Goal: Information Seeking & Learning: Compare options

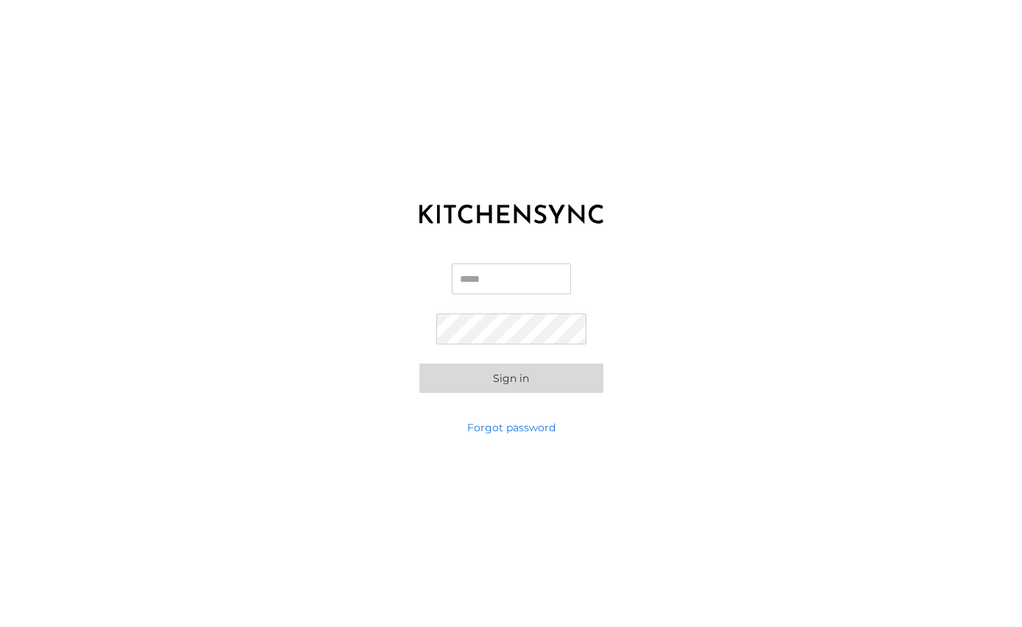
click at [544, 294] on input "Email" at bounding box center [511, 278] width 119 height 31
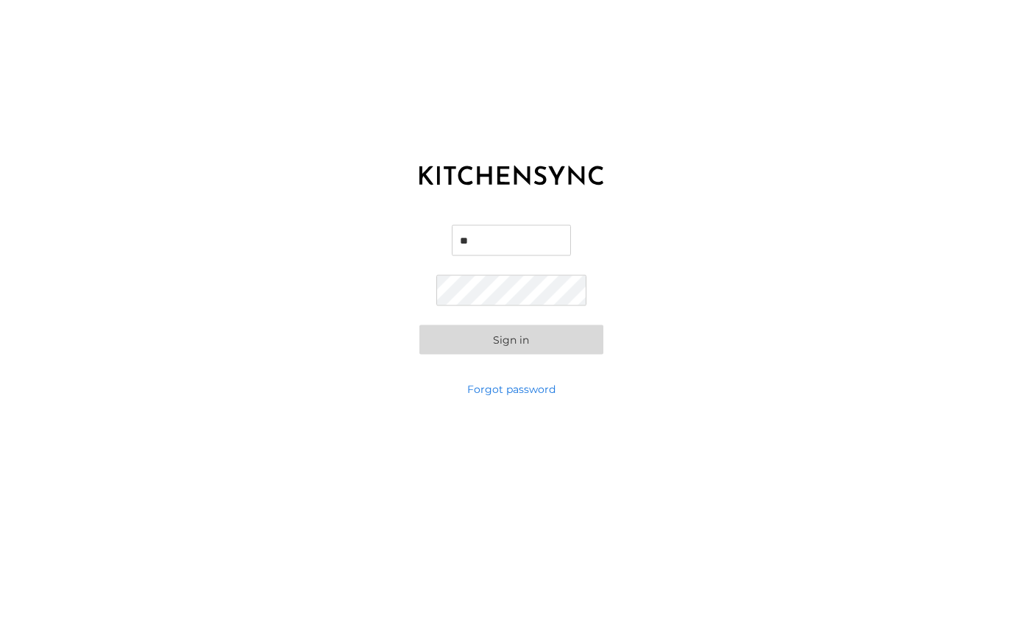
type input "*"
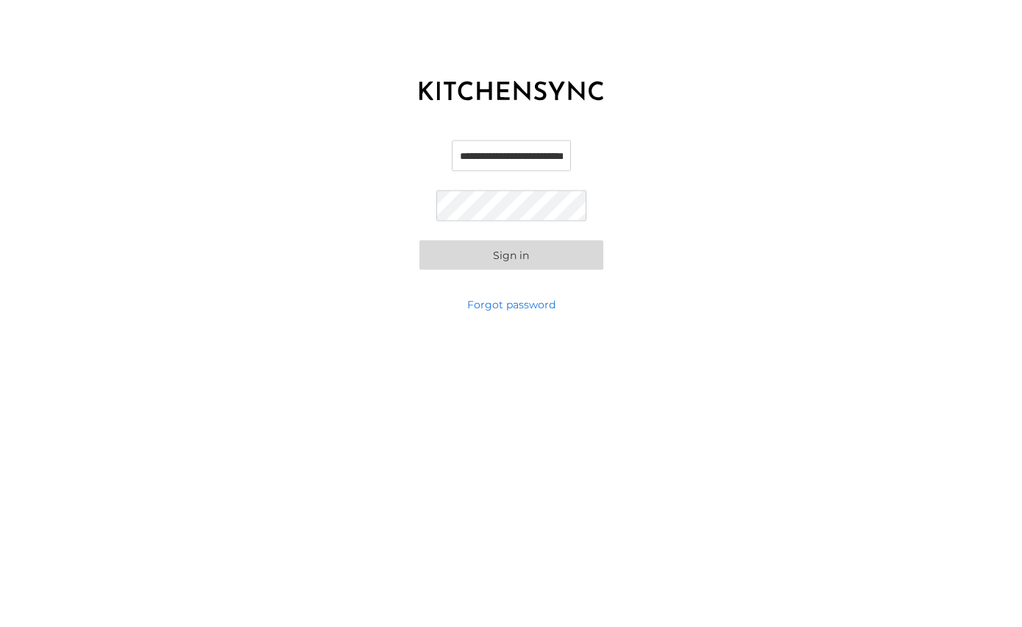
type input "**********"
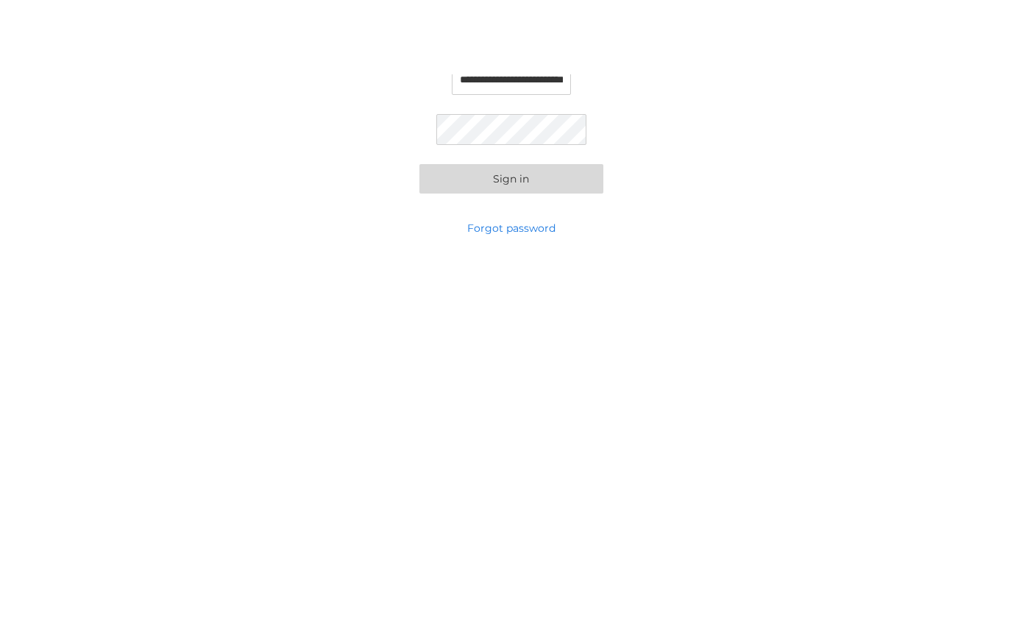
click at [548, 289] on button "Sign in" at bounding box center [511, 303] width 184 height 29
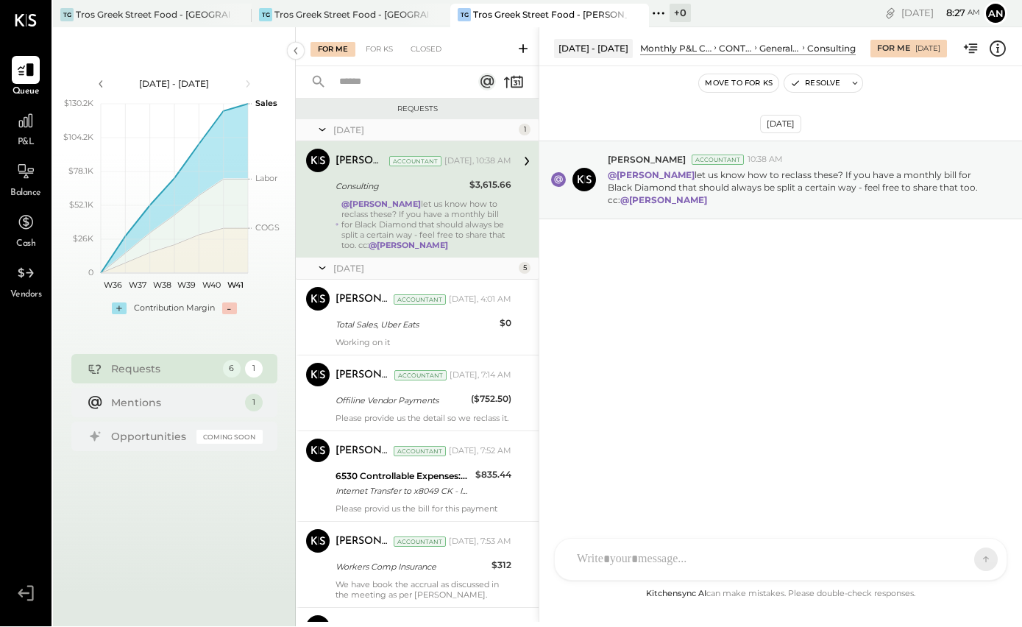
click at [23, 113] on icon at bounding box center [26, 122] width 18 height 18
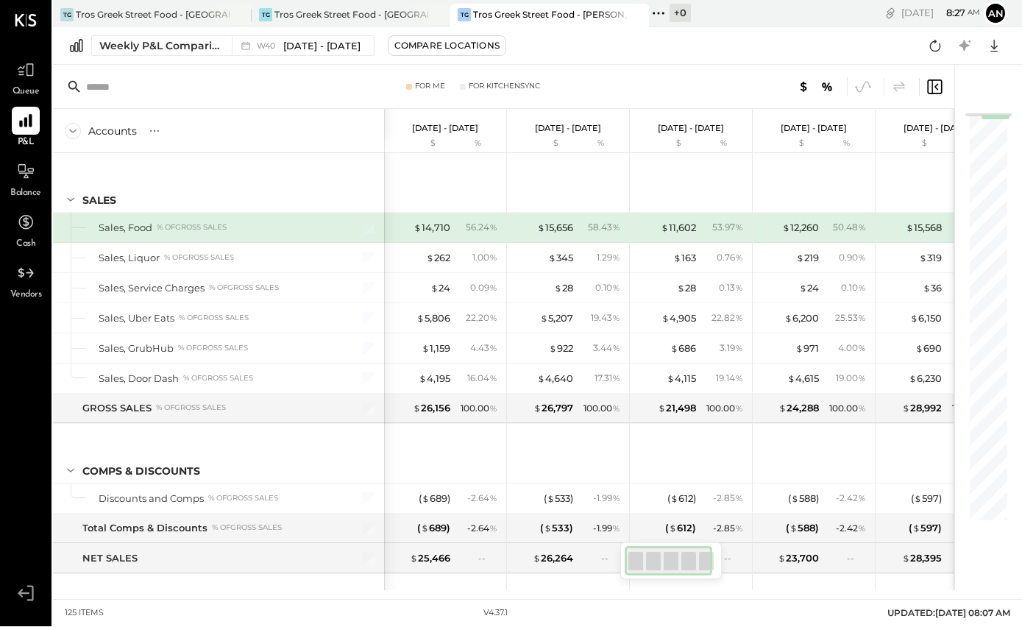
click at [29, 113] on icon at bounding box center [26, 122] width 18 height 18
click at [463, 47] on div "Compare Locations" at bounding box center [446, 46] width 105 height 13
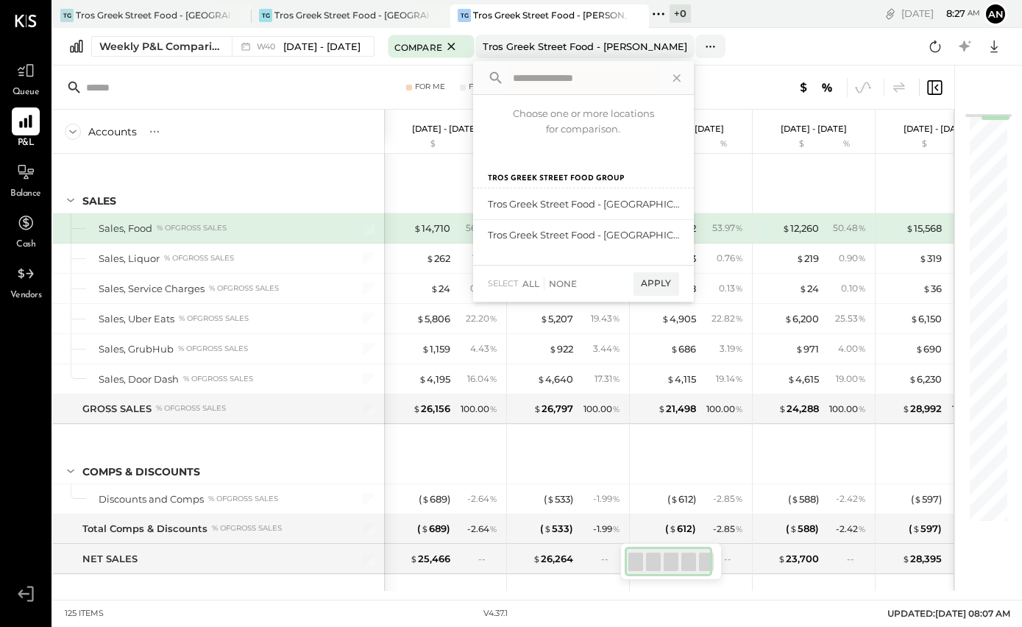
click at [0, 0] on div "add to compare" at bounding box center [0, 0] width 0 height 0
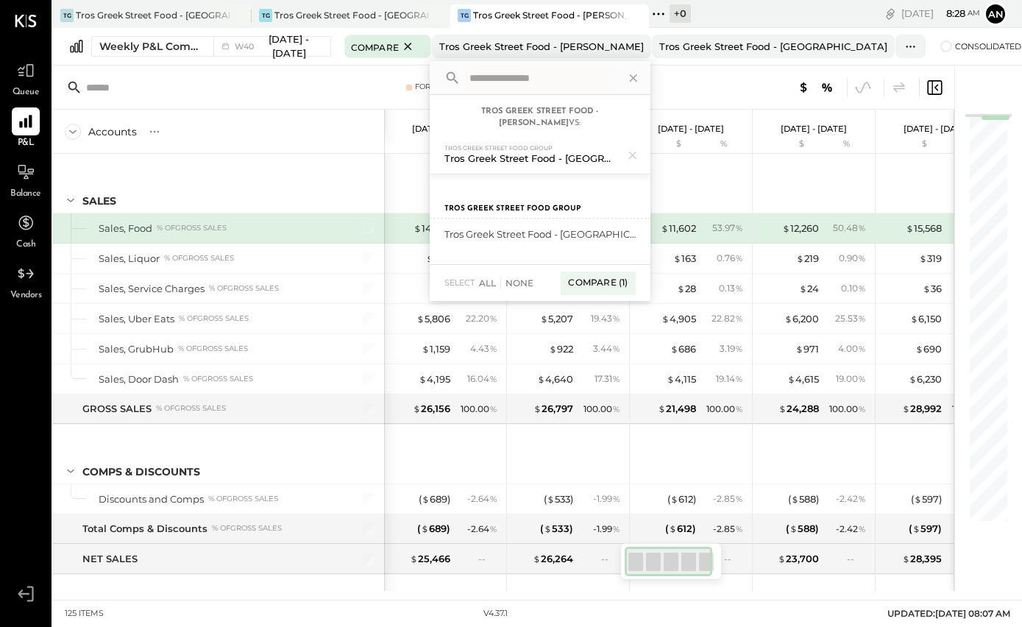
click at [0, 0] on div "add to compare" at bounding box center [0, 0] width 0 height 0
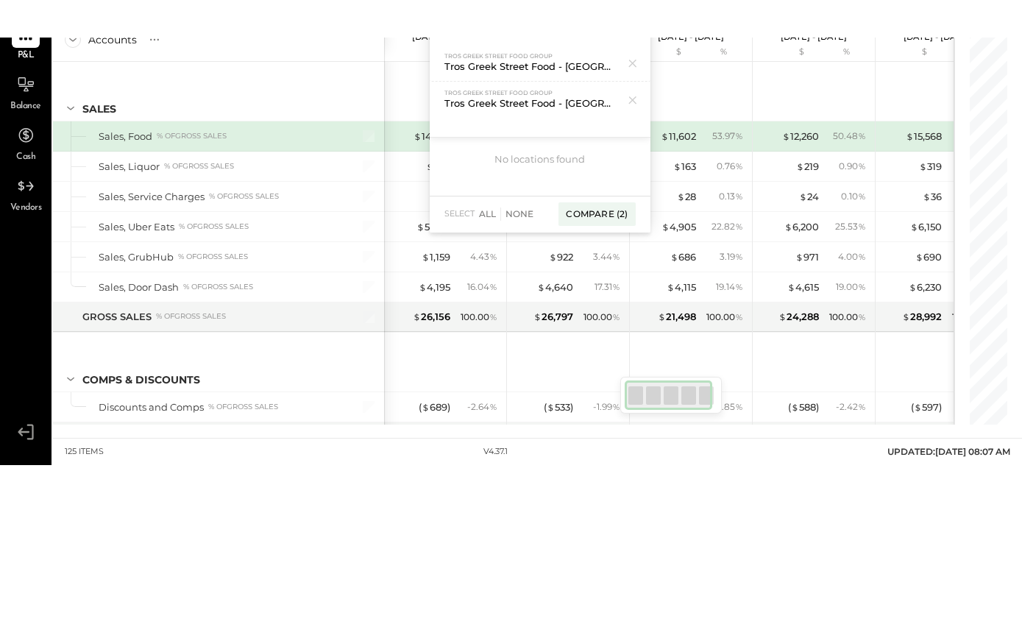
click at [611, 290] on div "Compare (2)" at bounding box center [596, 302] width 77 height 24
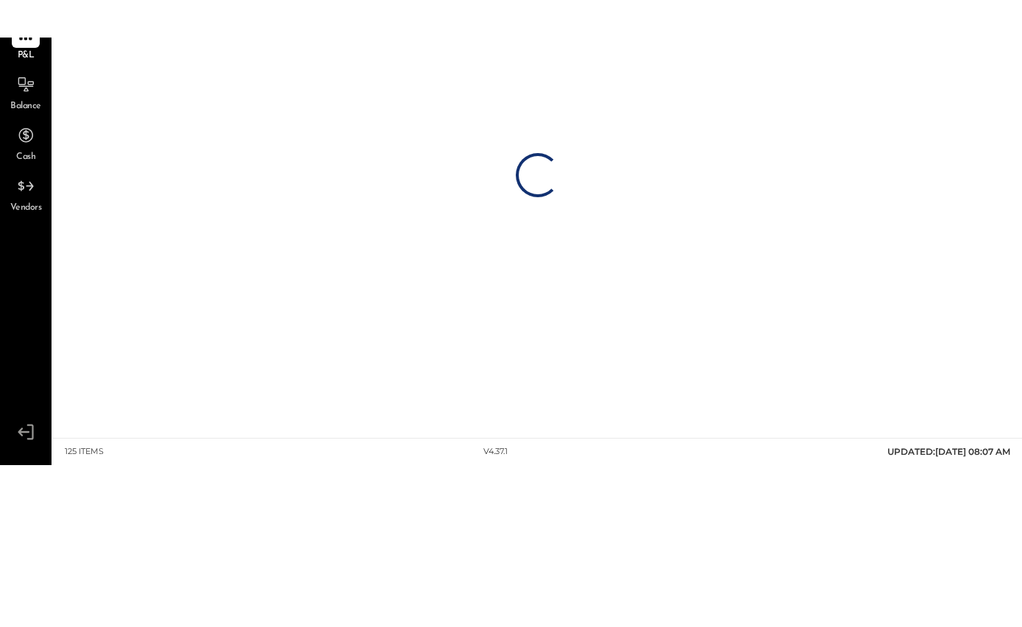
scroll to position [51, 0]
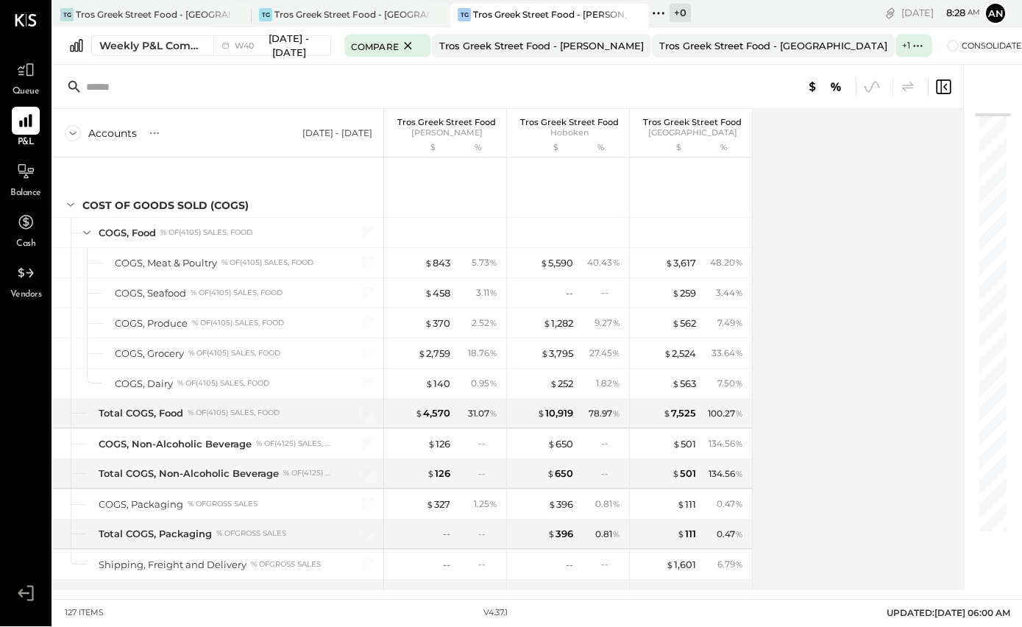
scroll to position [800, 0]
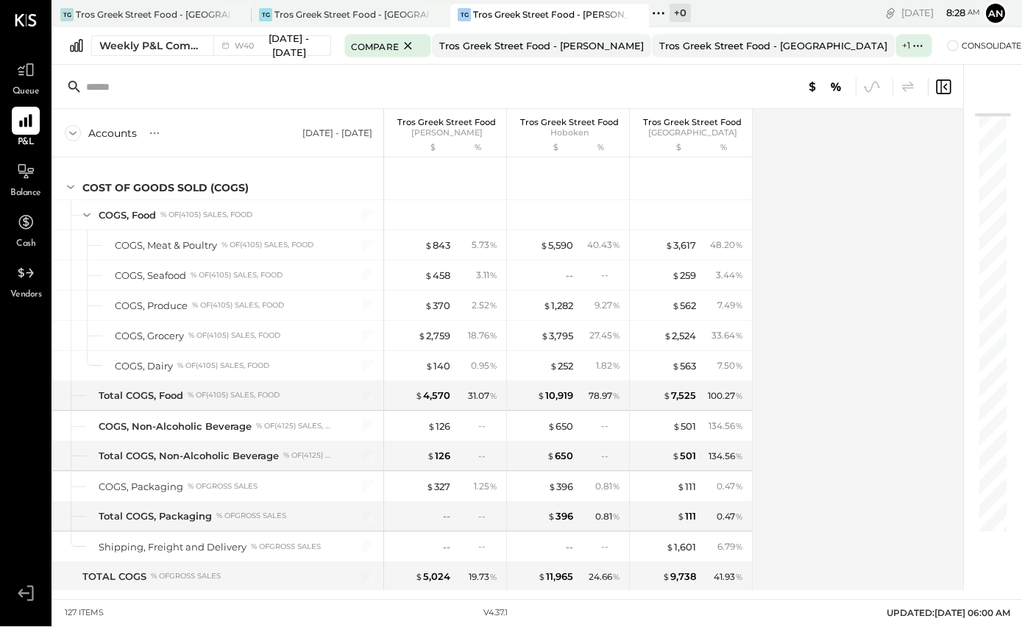
click at [557, 330] on div "$ 3,795" at bounding box center [557, 337] width 32 height 14
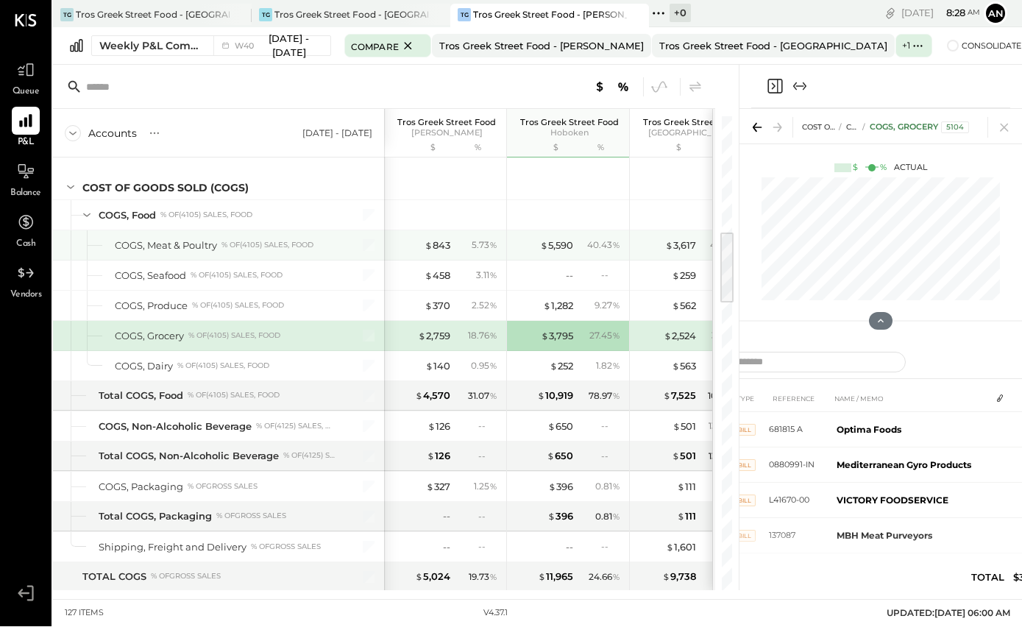
click at [563, 239] on div "$ 5,590" at bounding box center [556, 246] width 33 height 14
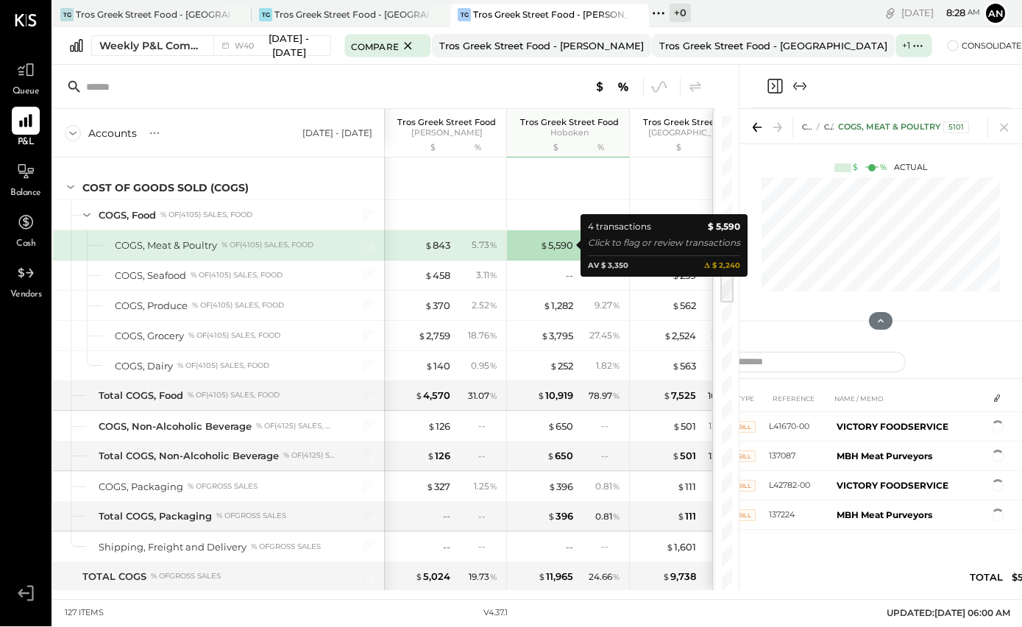
click at [562, 299] on div "$ 1,282" at bounding box center [558, 306] width 30 height 14
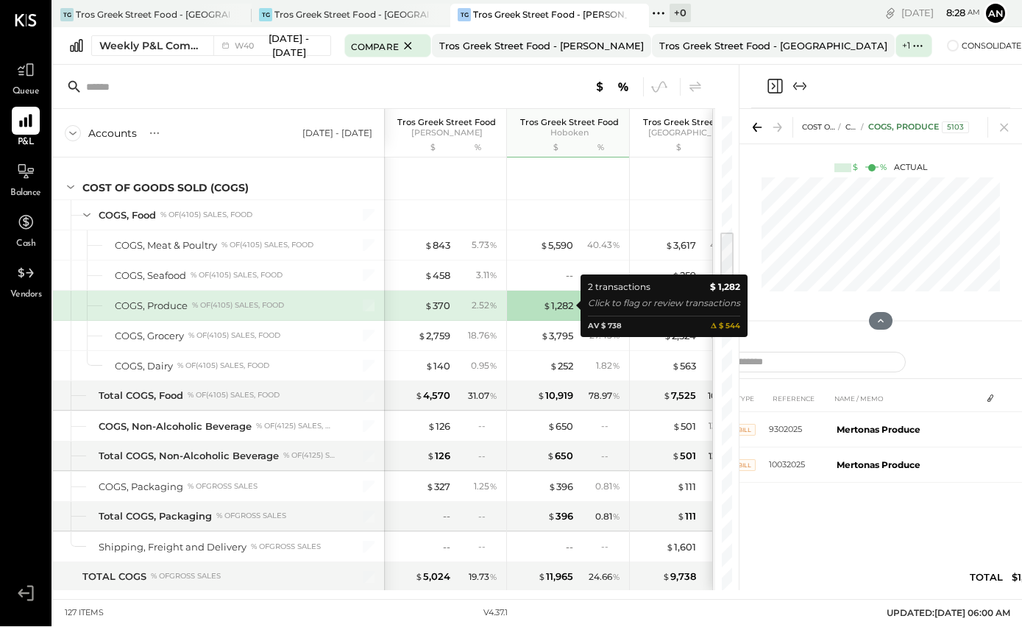
click at [557, 299] on div "$ 1,282" at bounding box center [558, 306] width 30 height 14
click at [806, 78] on icon "Expand panel (e)" at bounding box center [800, 87] width 18 height 18
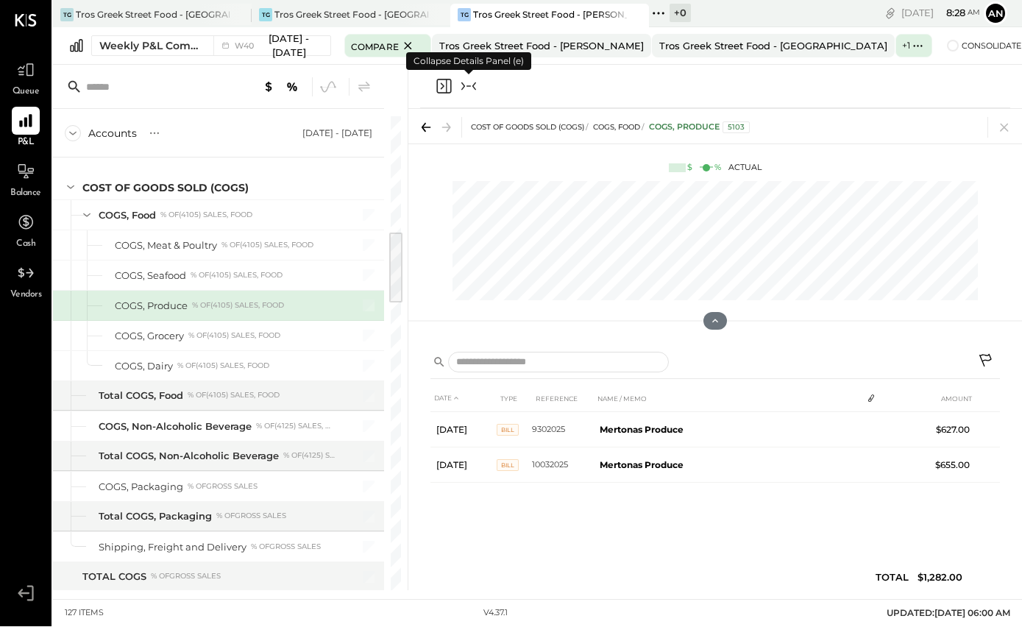
click at [474, 78] on icon "Collapse panel (e)" at bounding box center [469, 87] width 18 height 18
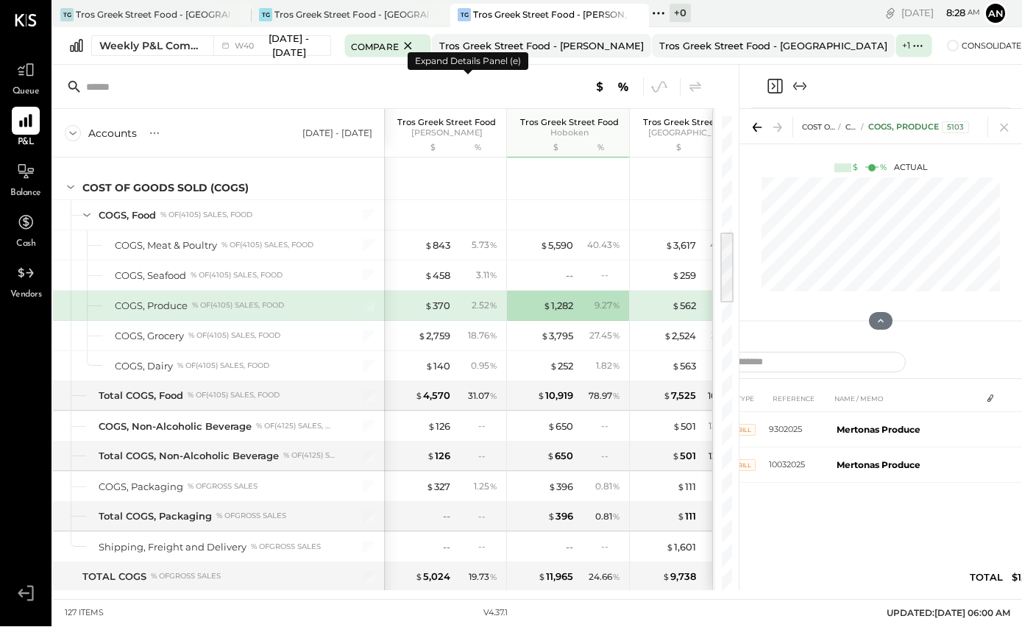
click at [778, 79] on icon "Close panel" at bounding box center [774, 86] width 15 height 15
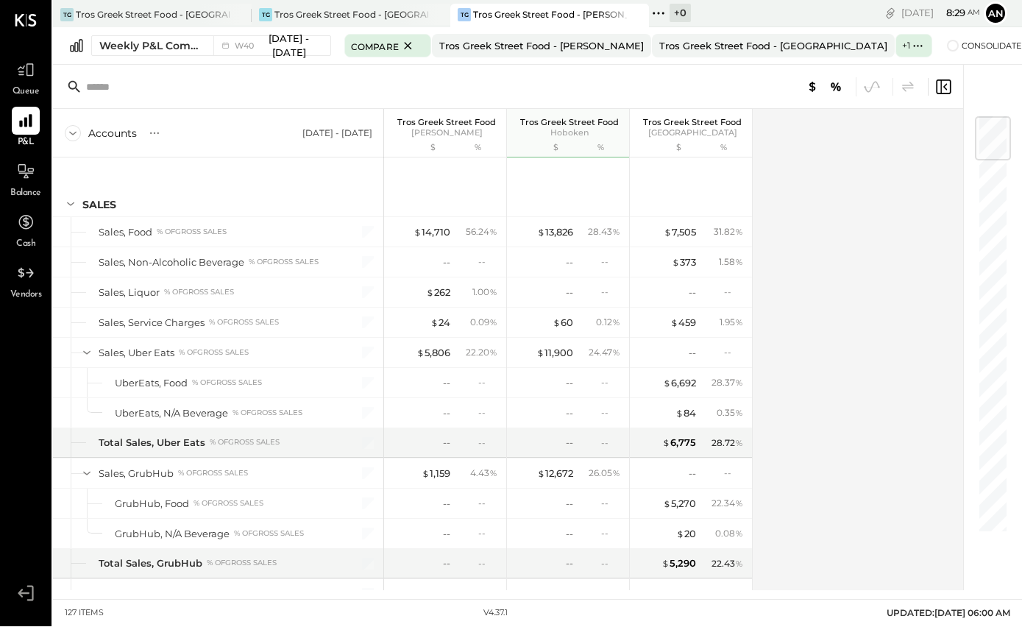
scroll to position [-1, 0]
click at [38, 158] on div at bounding box center [26, 172] width 28 height 28
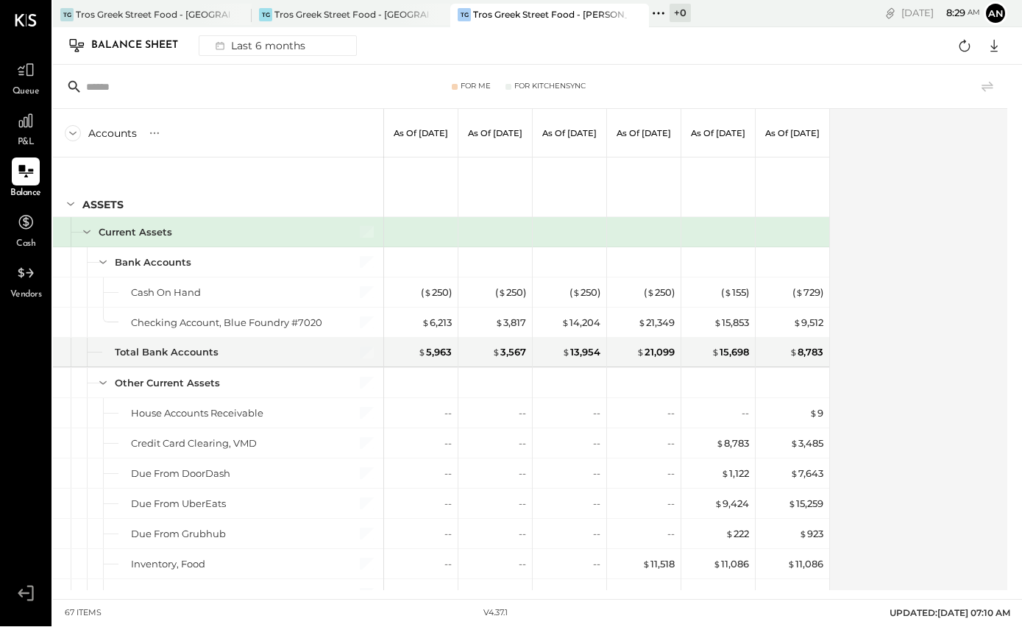
click at [21, 113] on icon at bounding box center [26, 122] width 18 height 18
click at [18, 113] on icon at bounding box center [26, 122] width 18 height 18
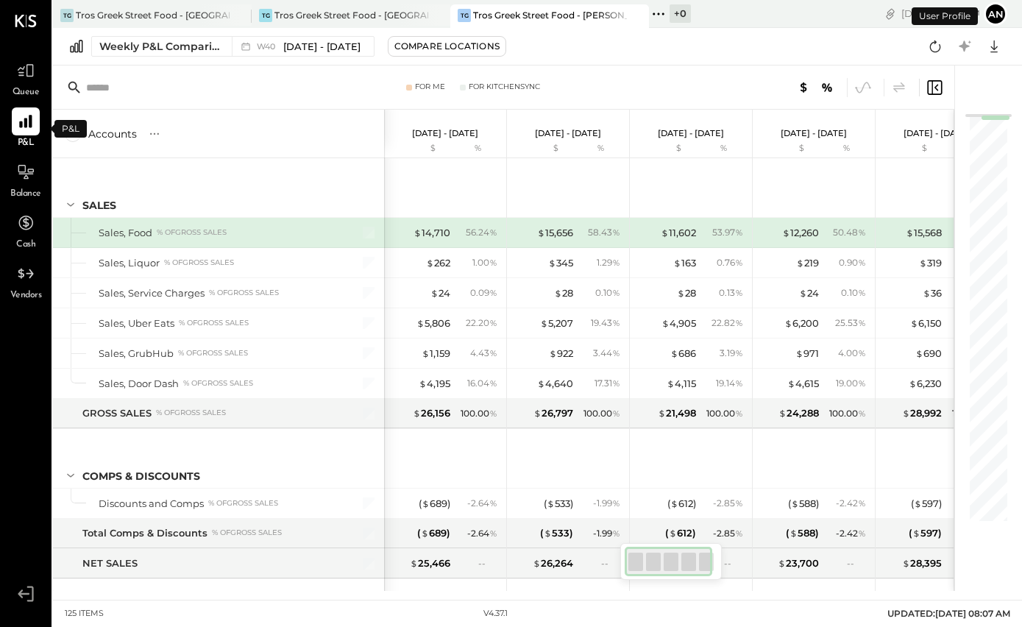
click at [472, 45] on div "Compare Locations" at bounding box center [446, 46] width 105 height 13
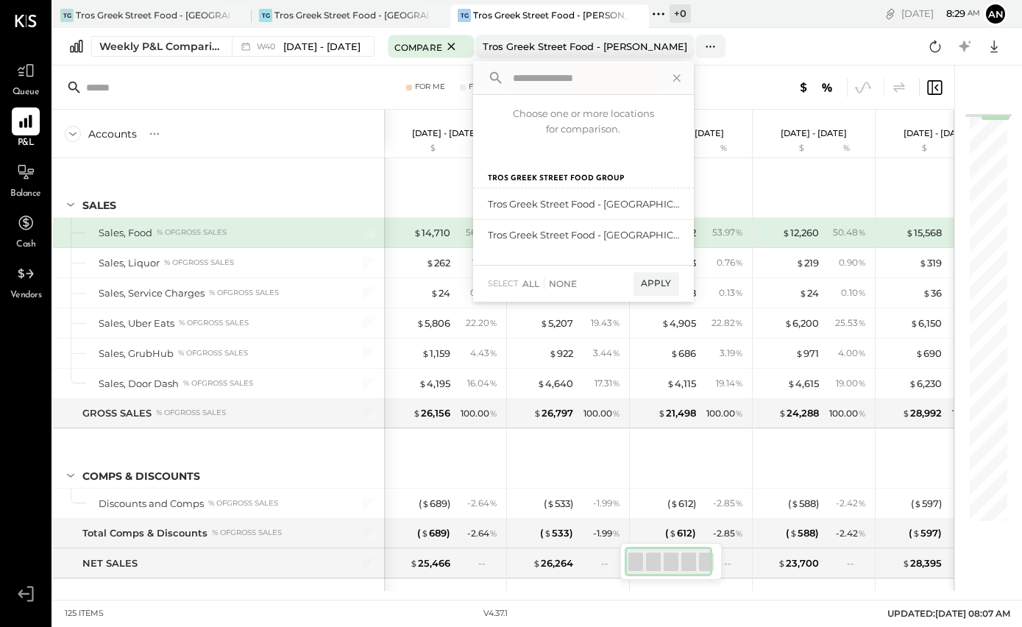
click at [0, 0] on div "add to compare" at bounding box center [0, 0] width 0 height 0
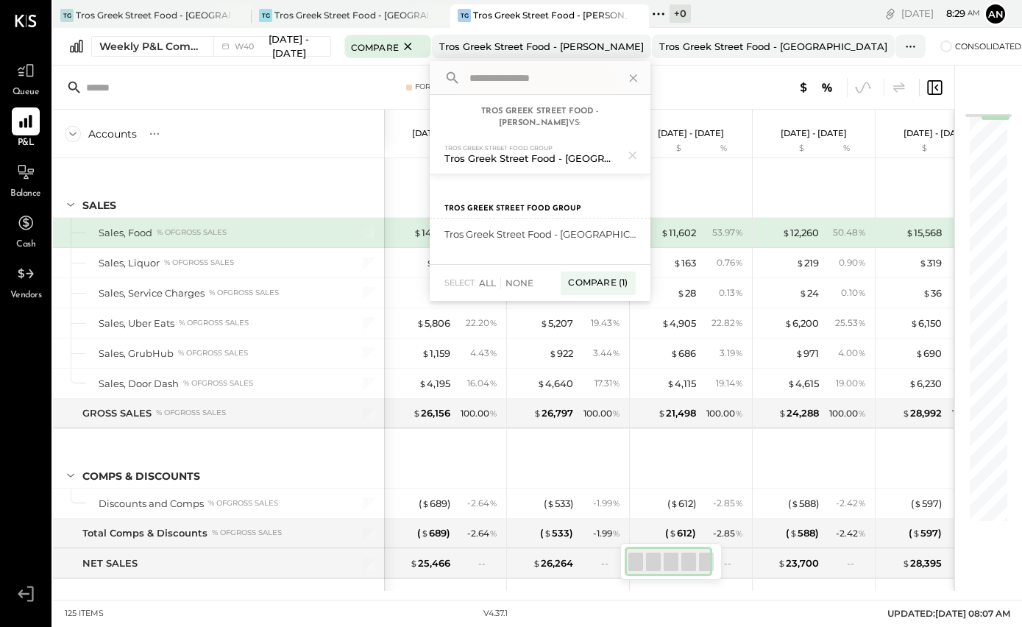
click at [0, 0] on div "add to compare" at bounding box center [0, 0] width 0 height 0
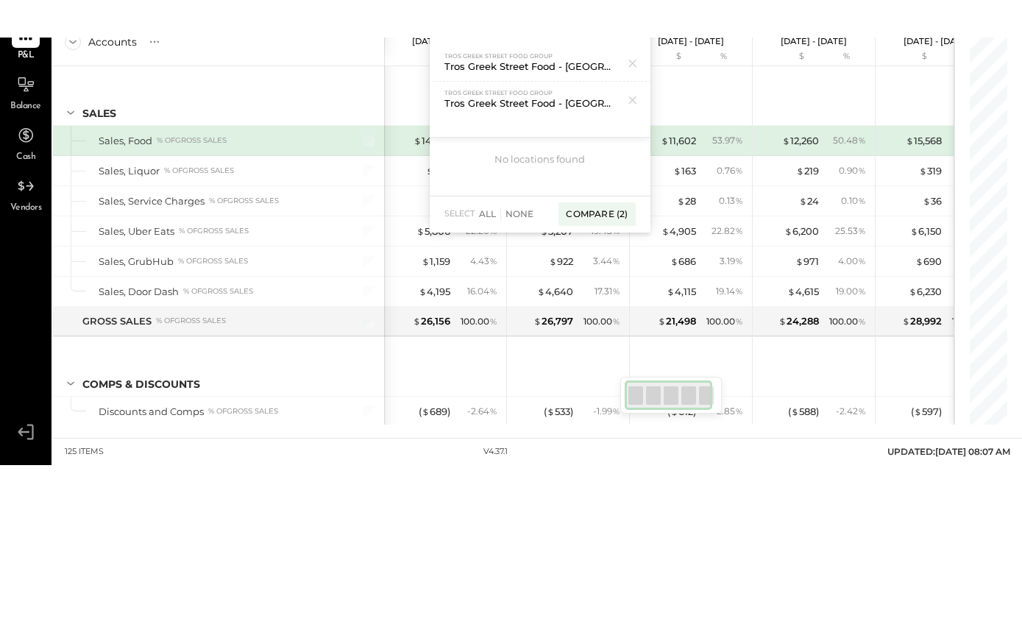
click at [611, 290] on div "Compare (2)" at bounding box center [596, 302] width 77 height 24
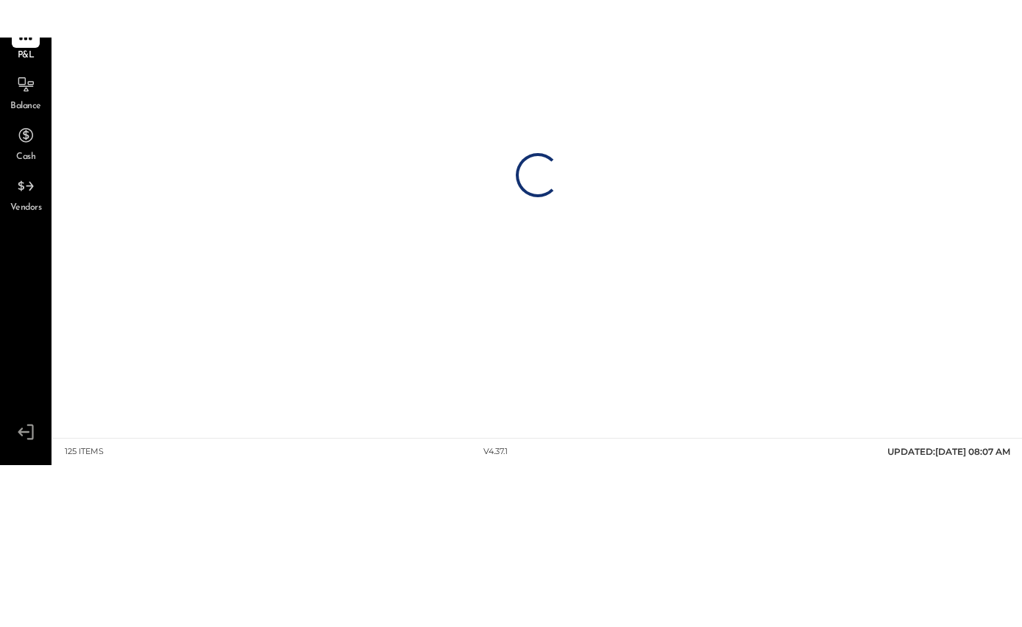
scroll to position [51, 0]
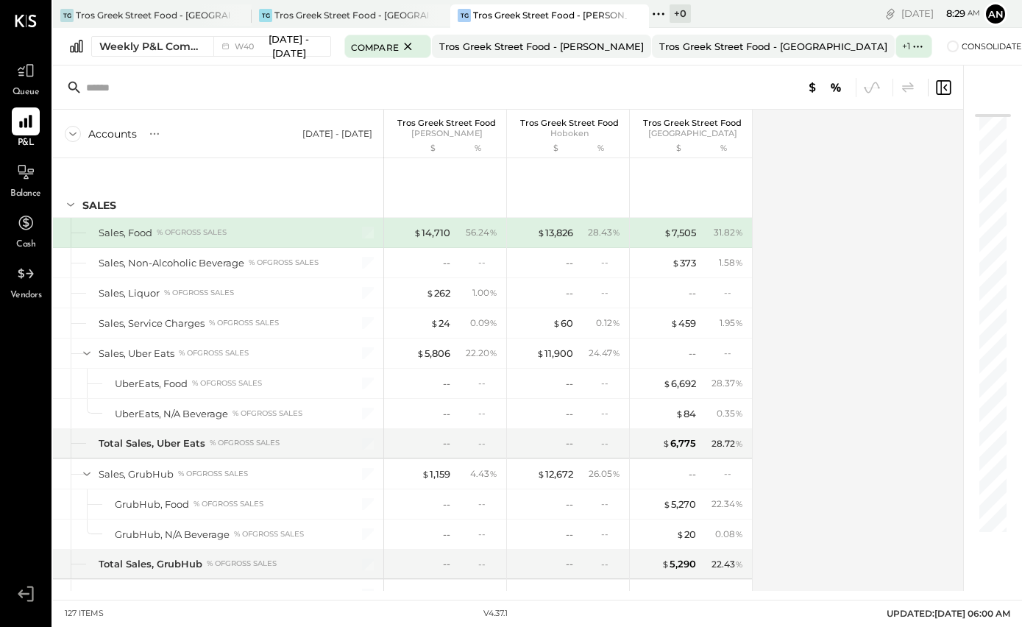
click at [853, 358] on div "Accounts S % GL [DATE] - [DATE] Tros Greek Street Food [PERSON_NAME] $ % Tros G…" at bounding box center [509, 350] width 912 height 481
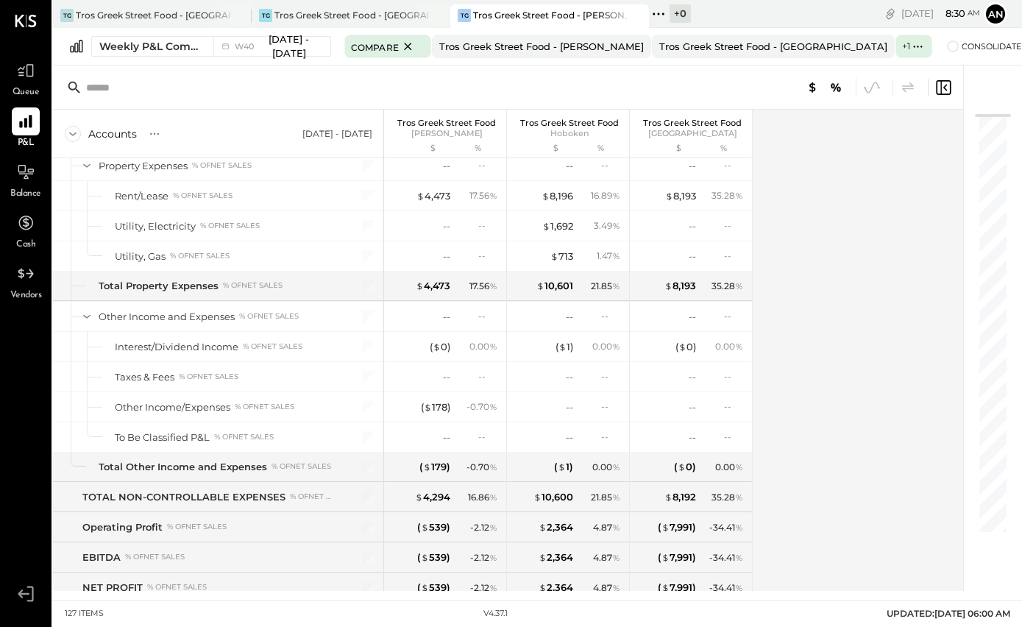
scroll to position [3077, 0]
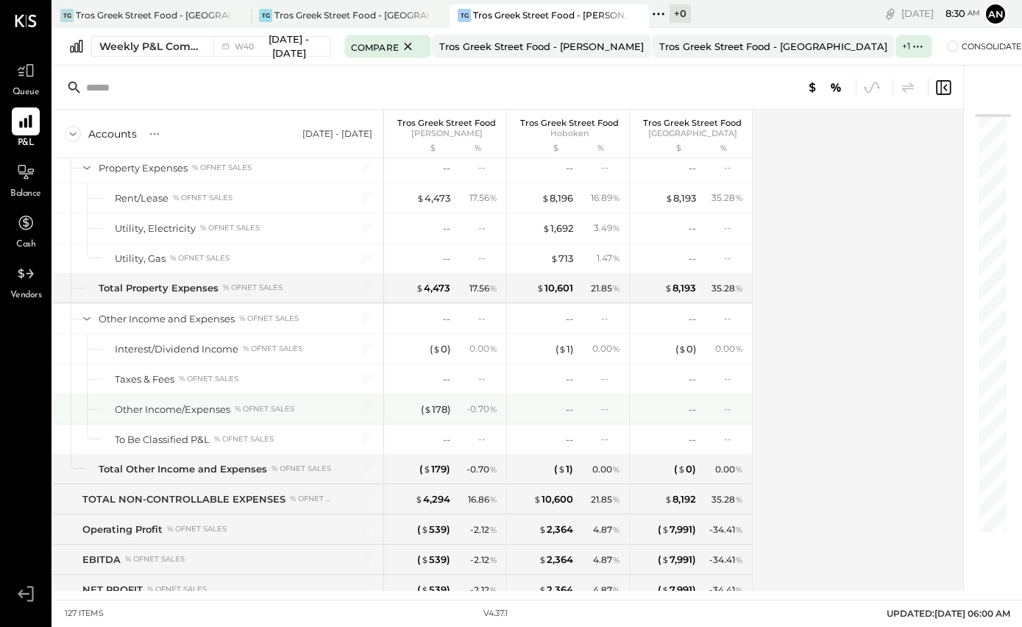
click at [448, 403] on div "( $ 178 )" at bounding box center [435, 409] width 29 height 14
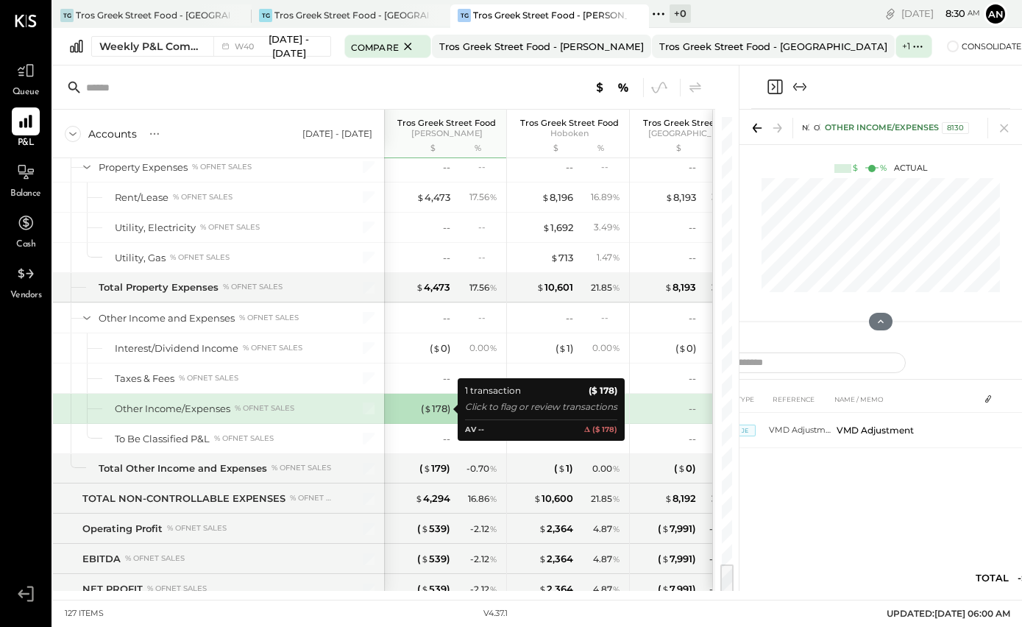
scroll to position [3077, 0]
click at [806, 81] on icon "Expand panel (e)" at bounding box center [800, 87] width 18 height 18
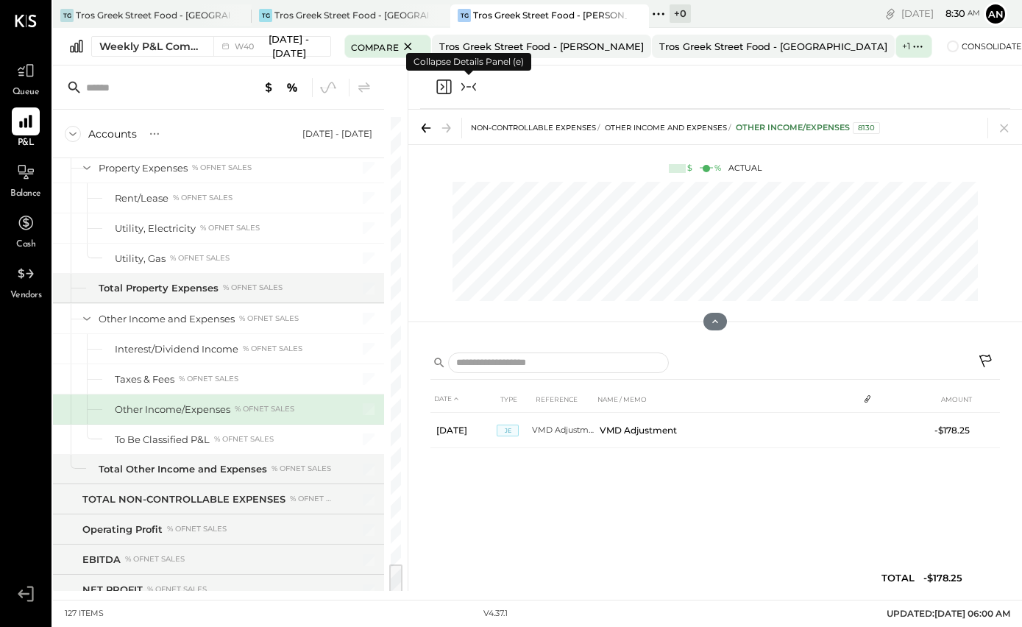
click at [447, 92] on icon "Close panel" at bounding box center [443, 86] width 15 height 15
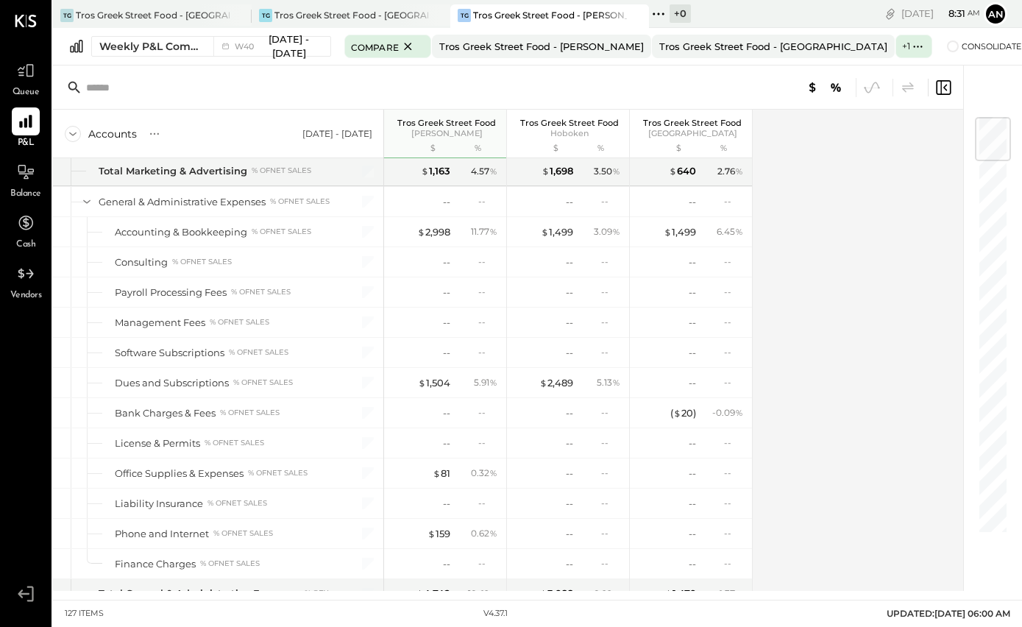
scroll to position [2264, 0]
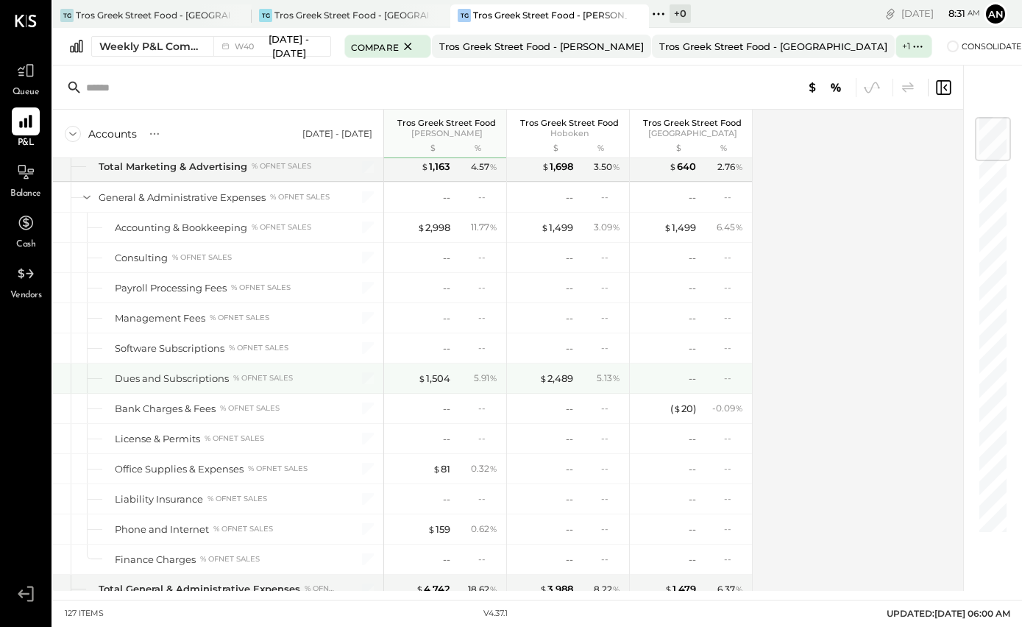
click at [564, 383] on div "$ 2,489" at bounding box center [556, 379] width 34 height 14
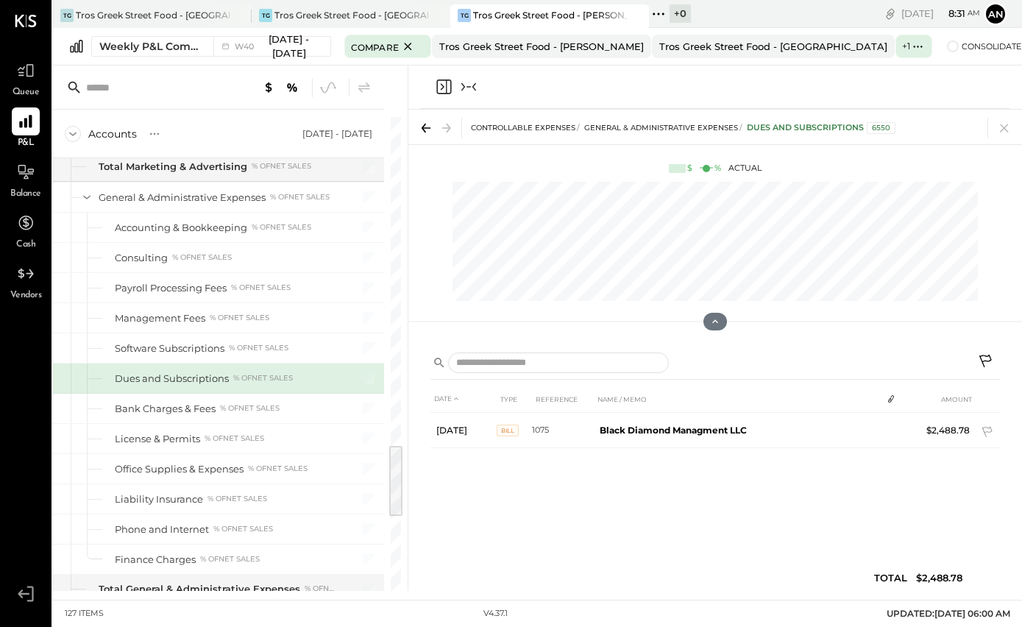
click at [525, 429] on td "BILL" at bounding box center [514, 430] width 35 height 35
click at [513, 436] on td "BILL" at bounding box center [514, 430] width 35 height 35
click at [672, 430] on b "Black Diamond Managment LLC" at bounding box center [673, 430] width 147 height 11
click at [750, 426] on td "Black Diamond Managment LLC" at bounding box center [738, 430] width 288 height 35
click at [686, 500] on div "DATE TYPE REFERENCE NAME / MEMO AMOUNT [DATE] BILL 1075 Black Diamond Managment…" at bounding box center [714, 492] width 569 height 213
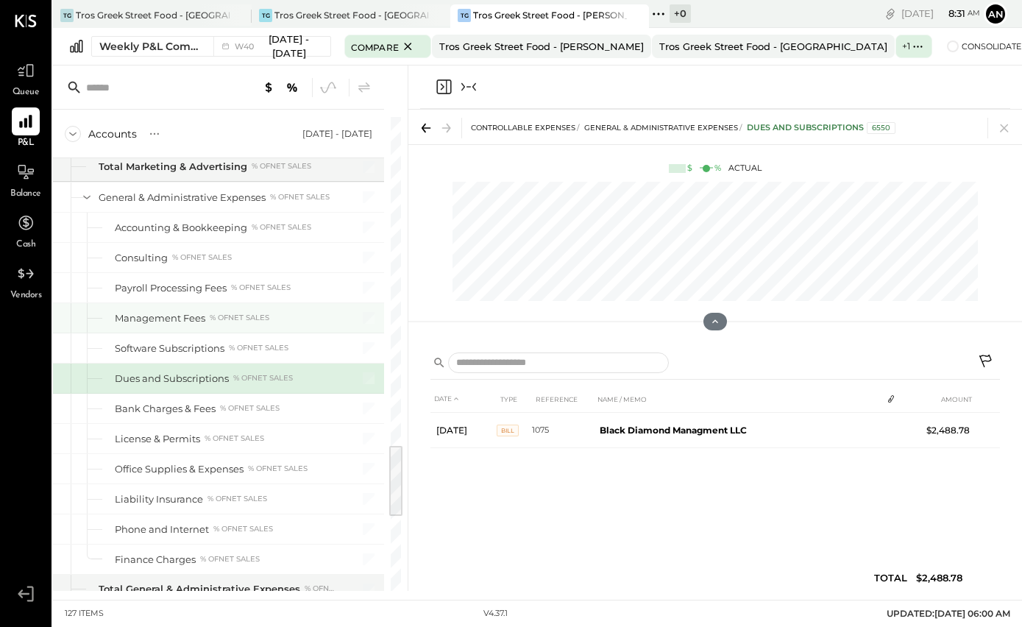
click at [326, 322] on div "Management Fees % of NET SALES" at bounding box center [225, 318] width 220 height 14
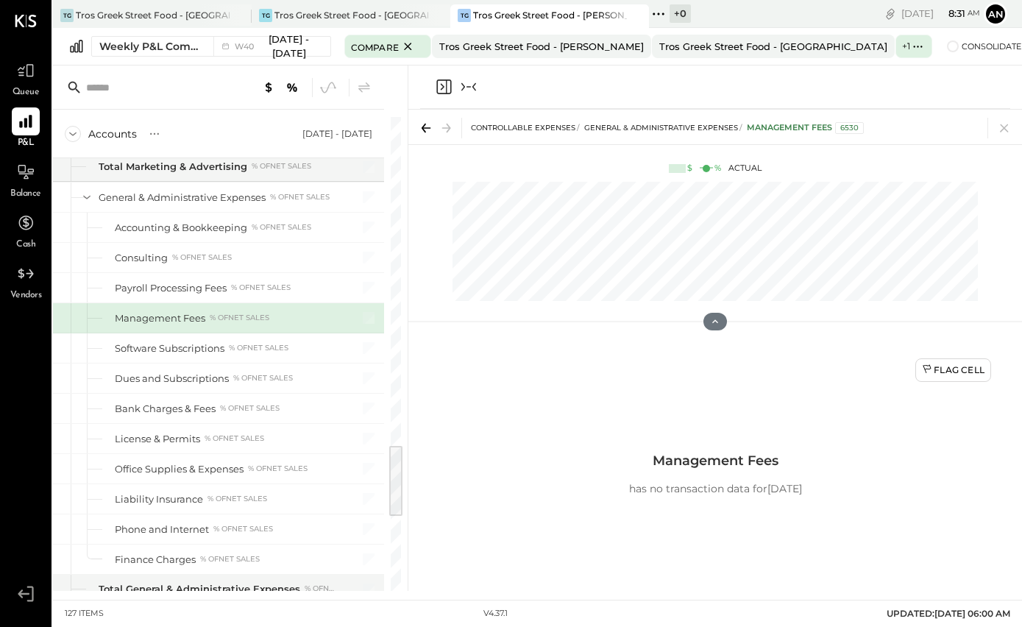
click at [475, 83] on icon "Collapse panel (e)" at bounding box center [469, 87] width 18 height 18
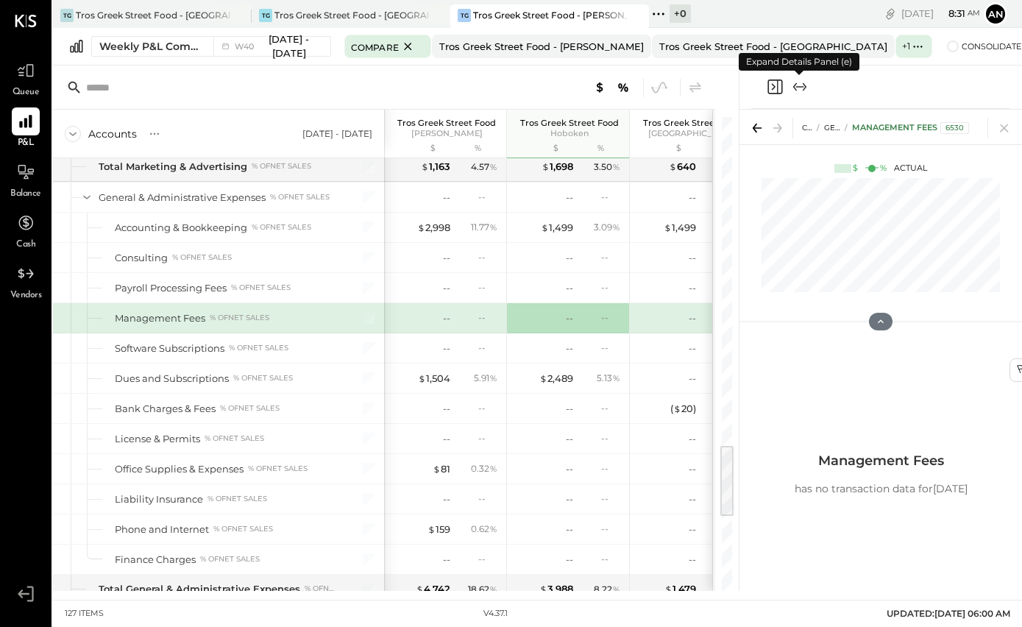
click at [787, 81] on div at bounding box center [787, 87] width 43 height 18
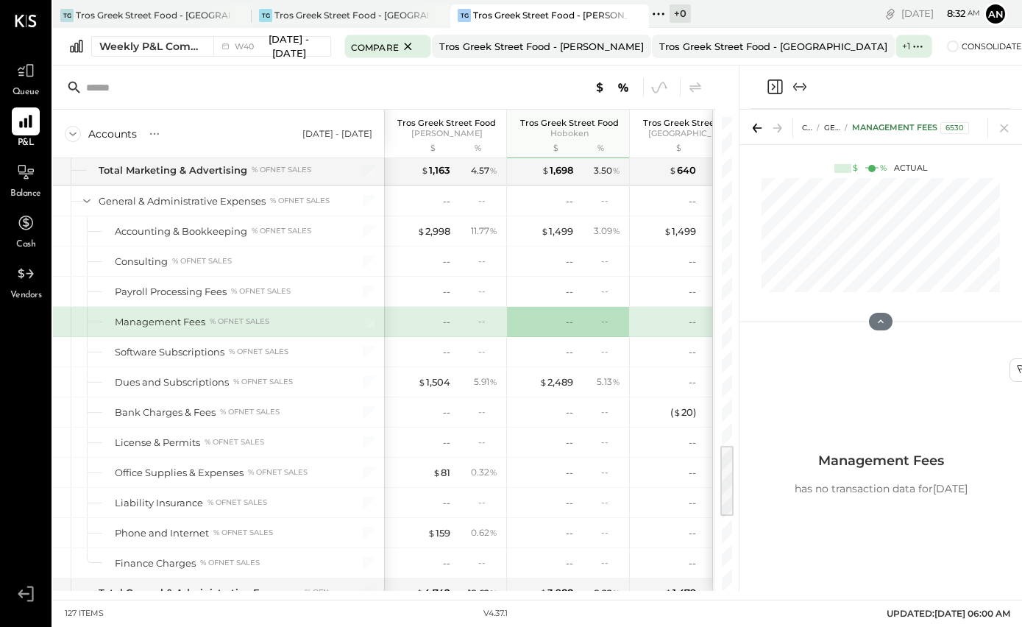
scroll to position [2263, 0]
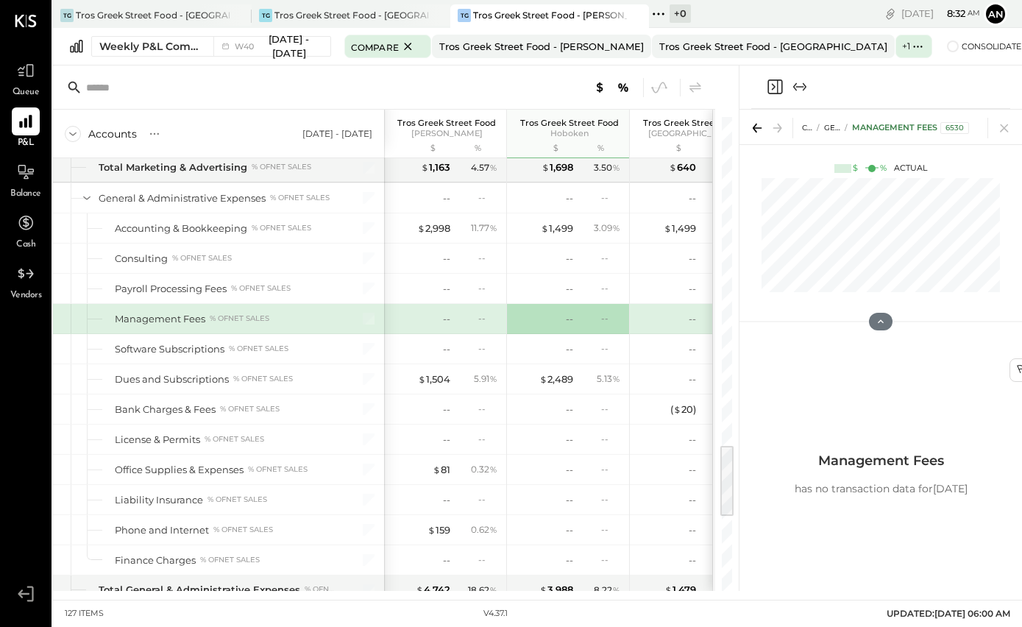
click at [549, 385] on div "$ 2,489" at bounding box center [556, 379] width 34 height 14
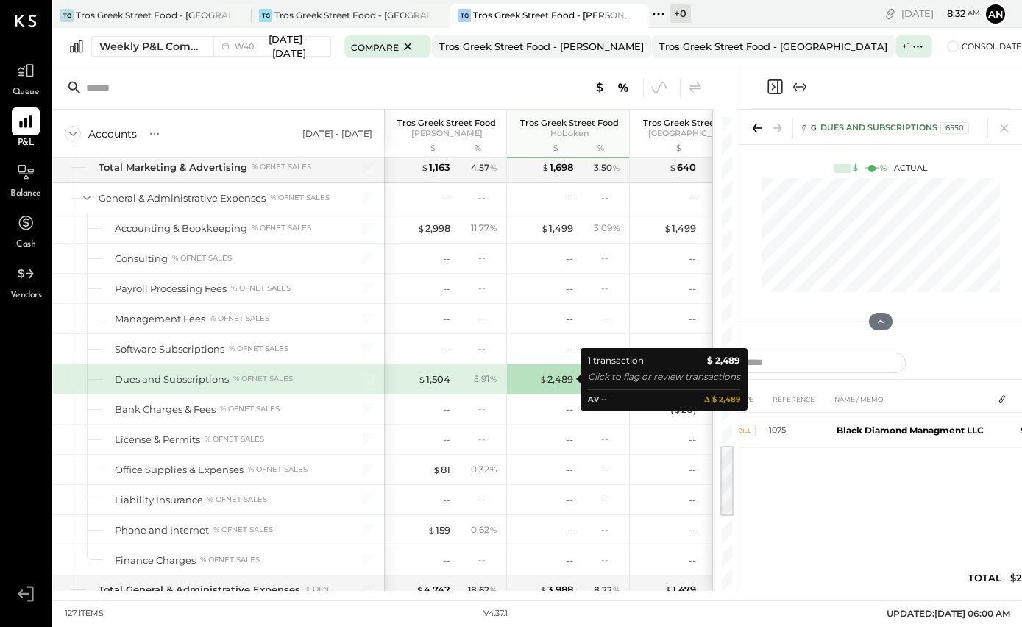
click at [681, 364] on div "-- --" at bounding box center [692, 378] width 110 height 29
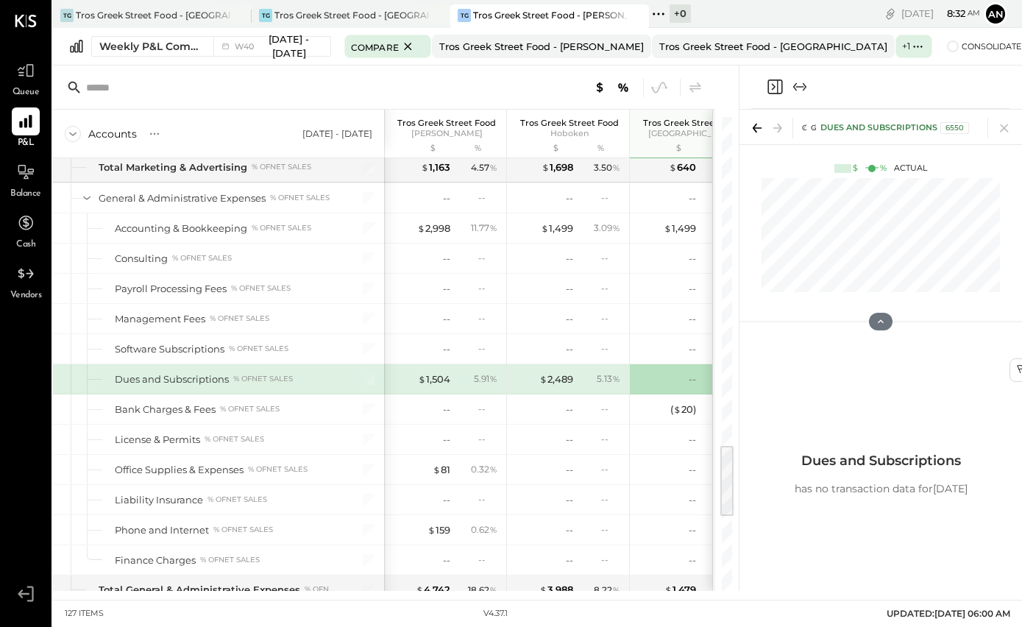
scroll to position [51, 0]
click at [967, 482] on p "has no transaction data for [DATE]" at bounding box center [881, 489] width 173 height 15
click at [449, 372] on div "$ 1,504" at bounding box center [434, 379] width 32 height 14
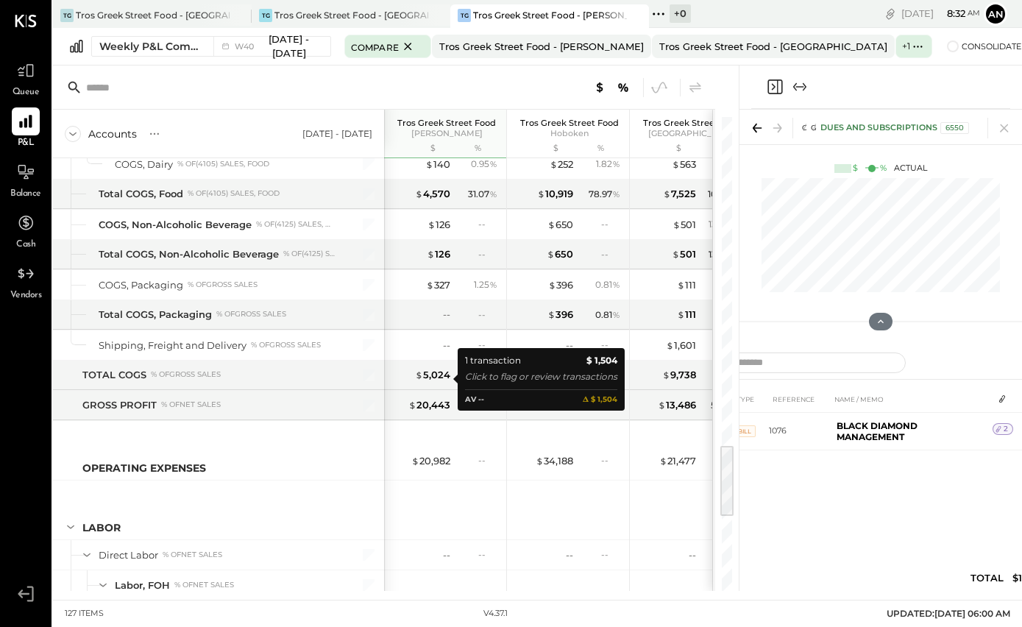
scroll to position [1001, 0]
click at [32, 70] on icon at bounding box center [26, 71] width 18 height 18
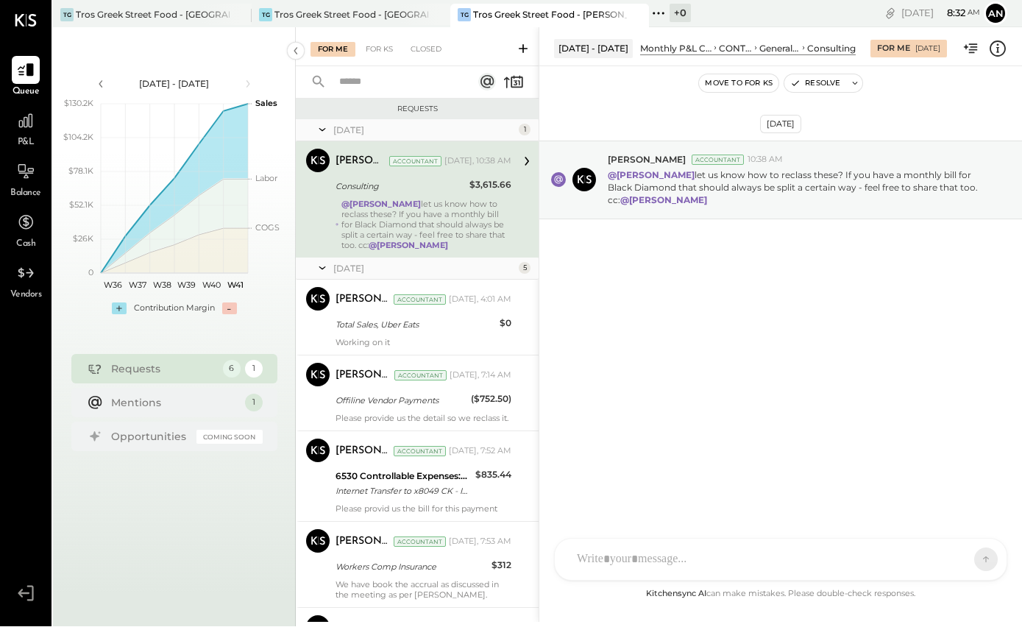
scroll to position [51, 0]
click at [768, 550] on div at bounding box center [767, 560] width 396 height 32
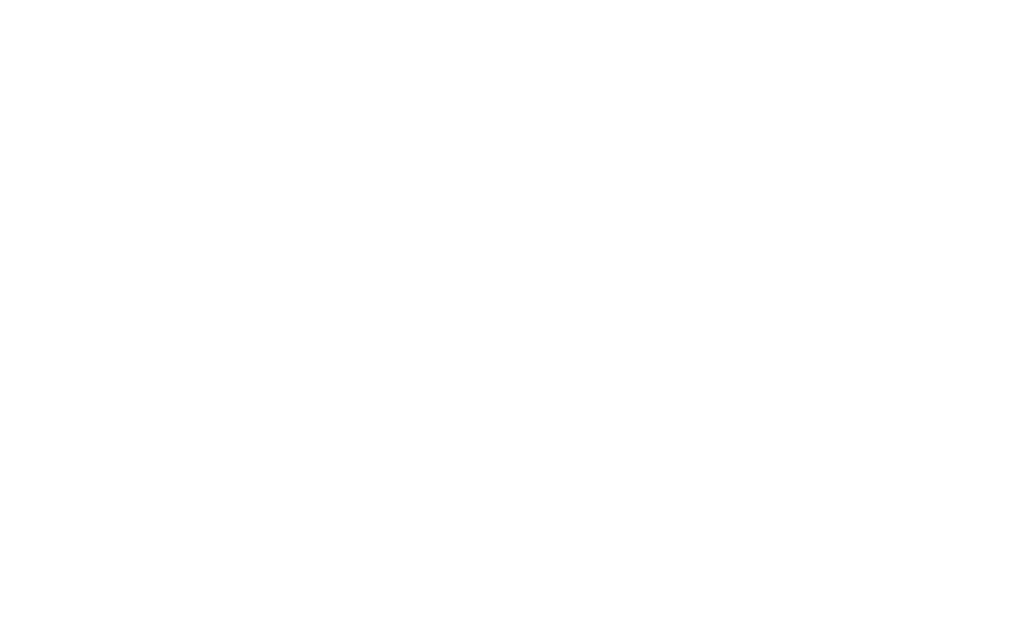
click at [970, 210] on button at bounding box center [958, 213] width 54 height 22
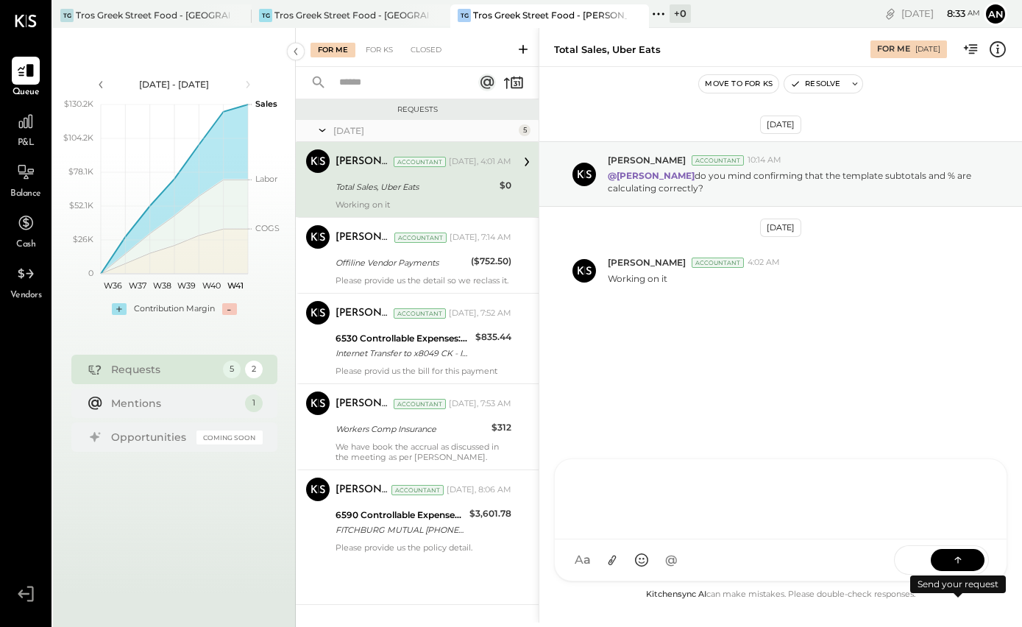
click at [29, 132] on div at bounding box center [26, 121] width 28 height 28
